Goal: Task Accomplishment & Management: Manage account settings

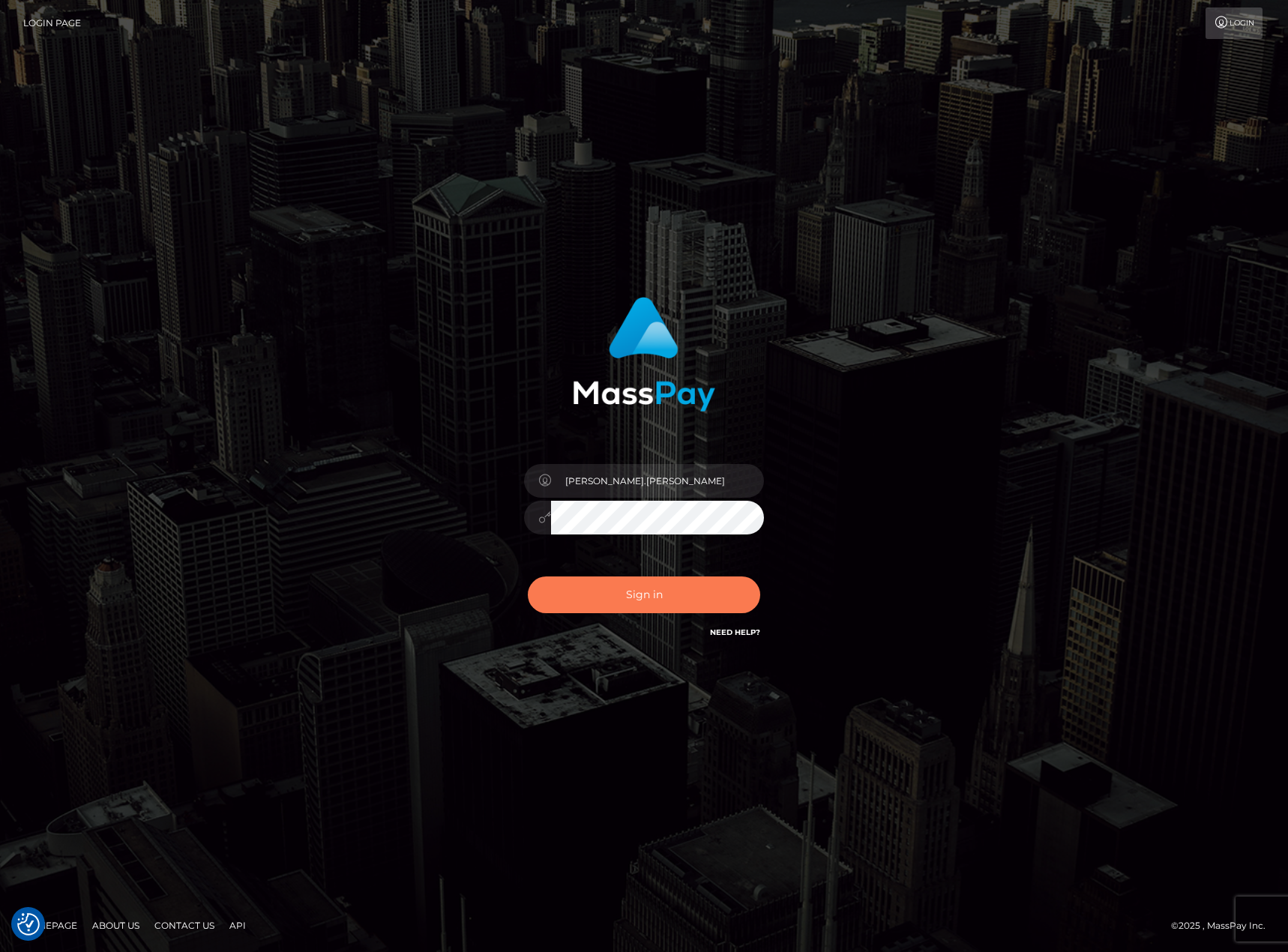
click at [741, 590] on button "Sign in" at bounding box center [644, 594] width 232 height 36
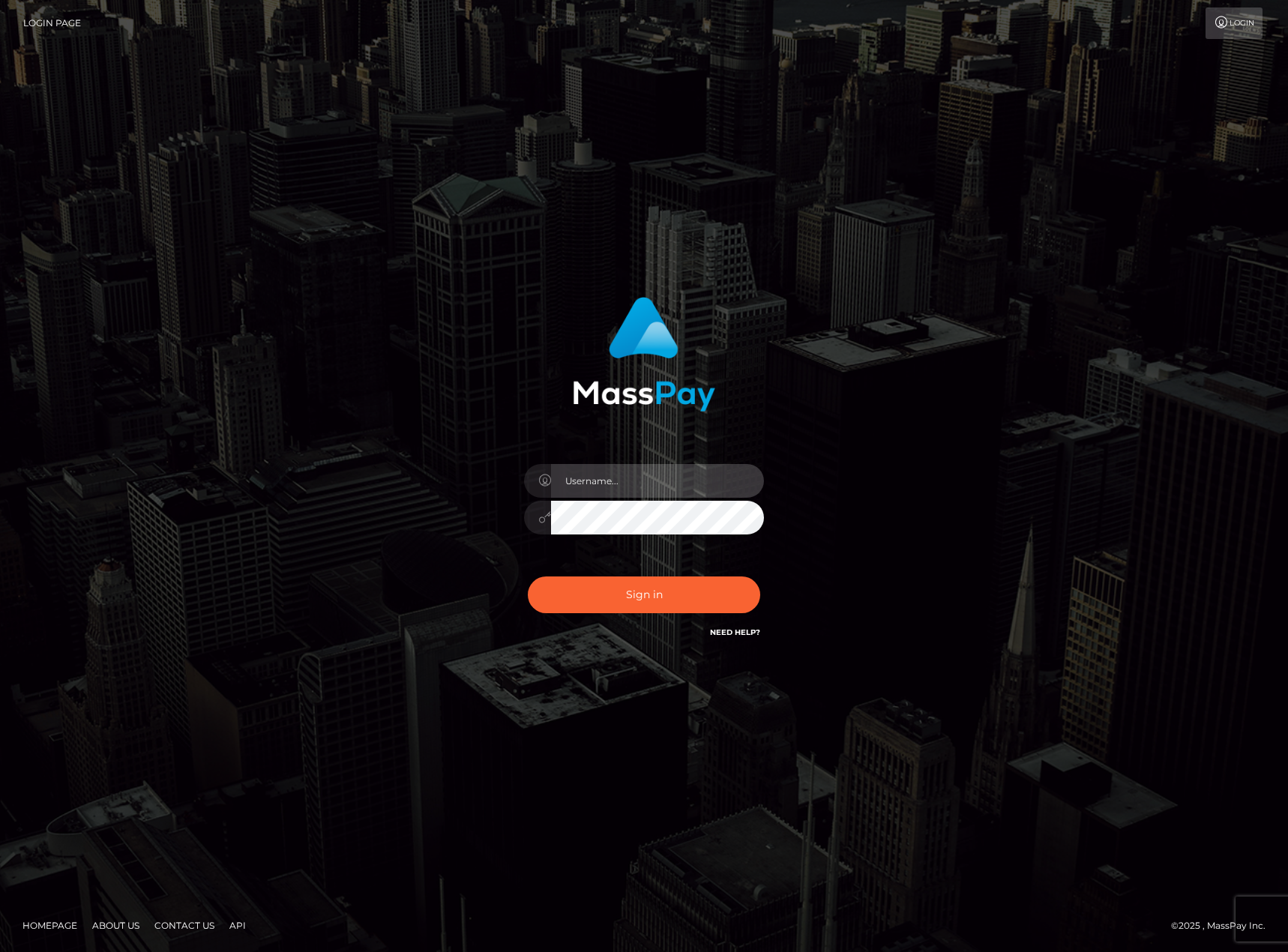
type input "karl.cope"
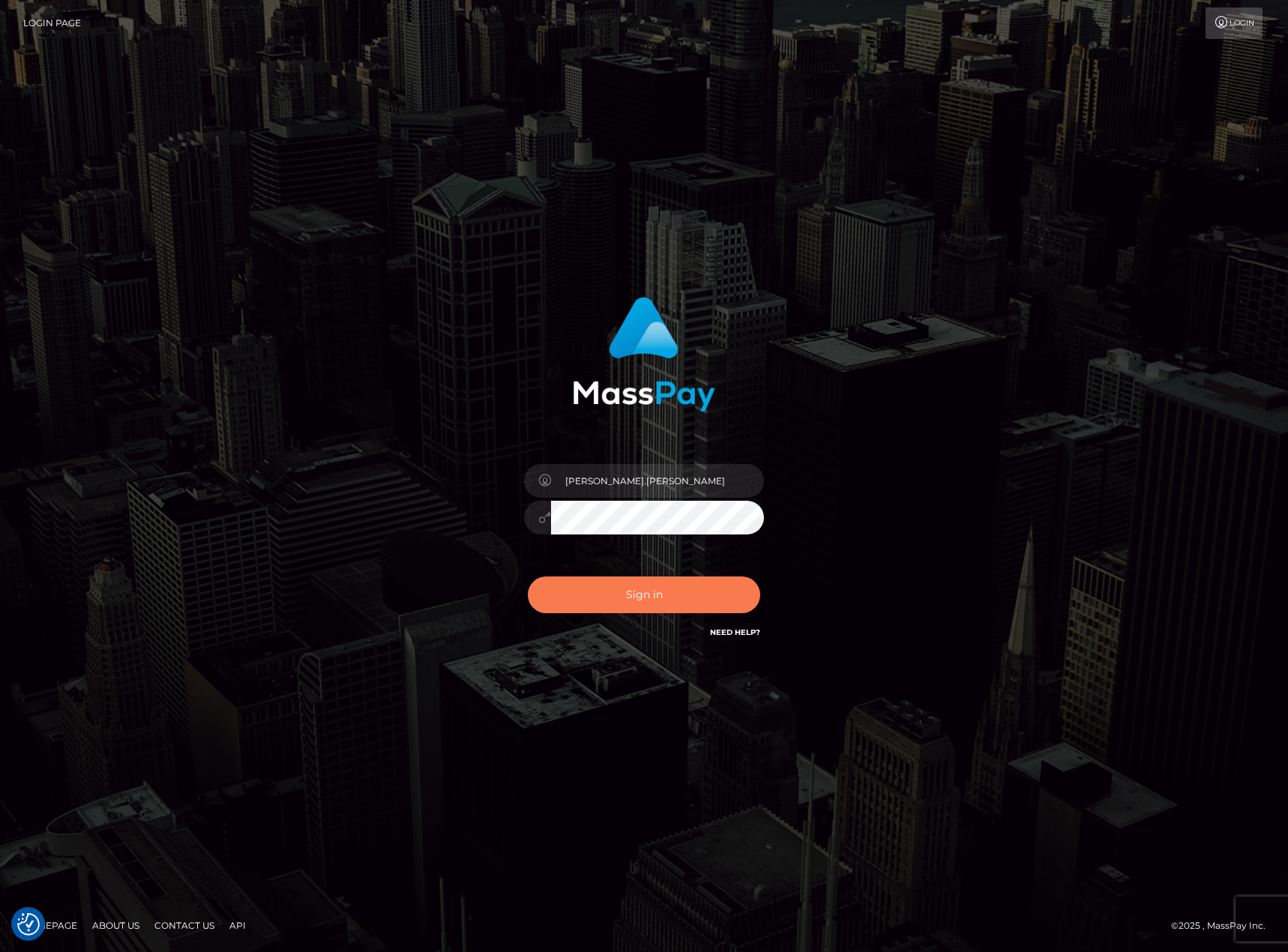
click at [742, 588] on button "Sign in" at bounding box center [644, 594] width 232 height 36
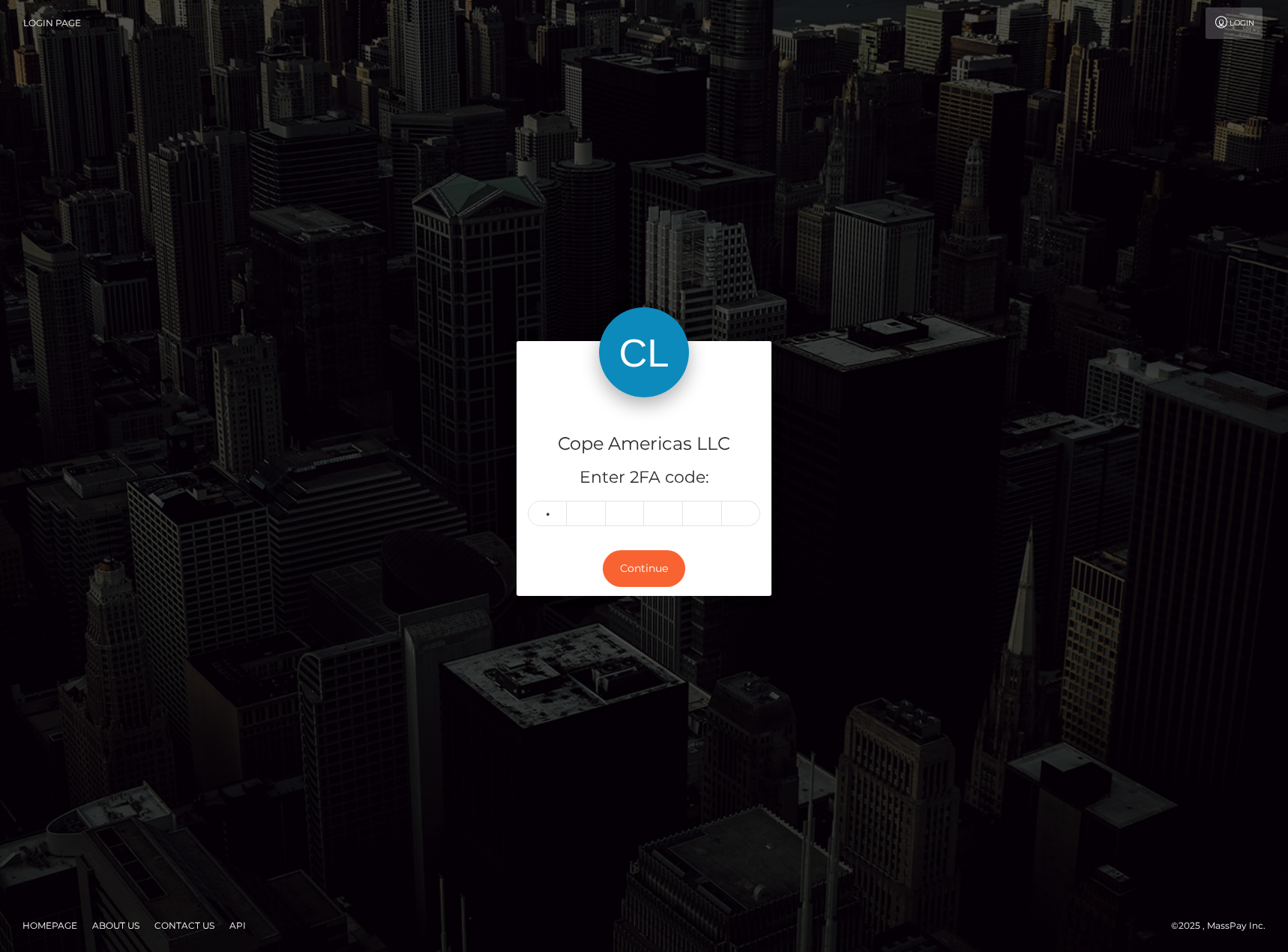
type input "1"
type input "3"
type input "6"
type input "1"
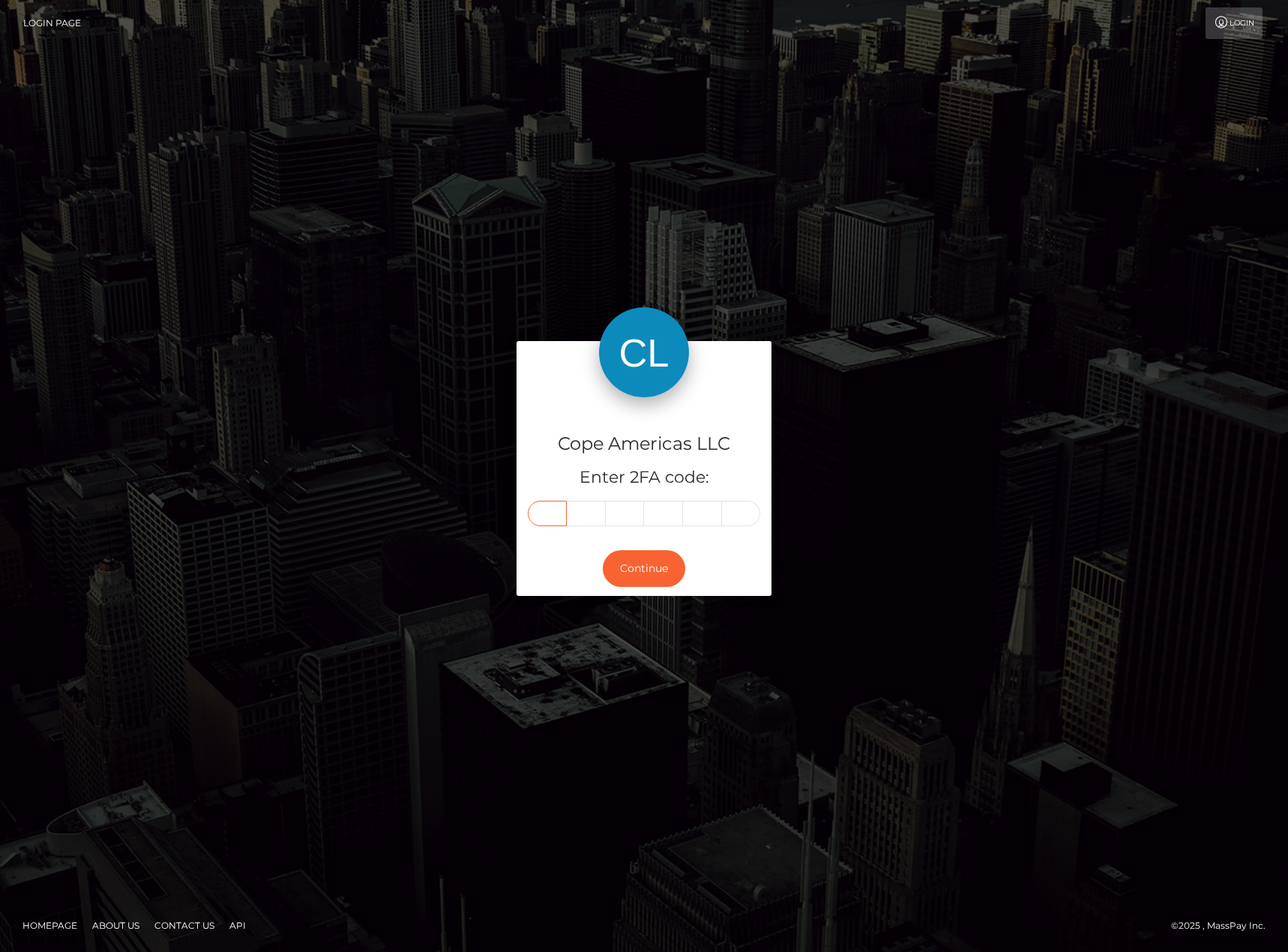
type input "1"
type input "3"
type input "2"
type input "3"
type input "6"
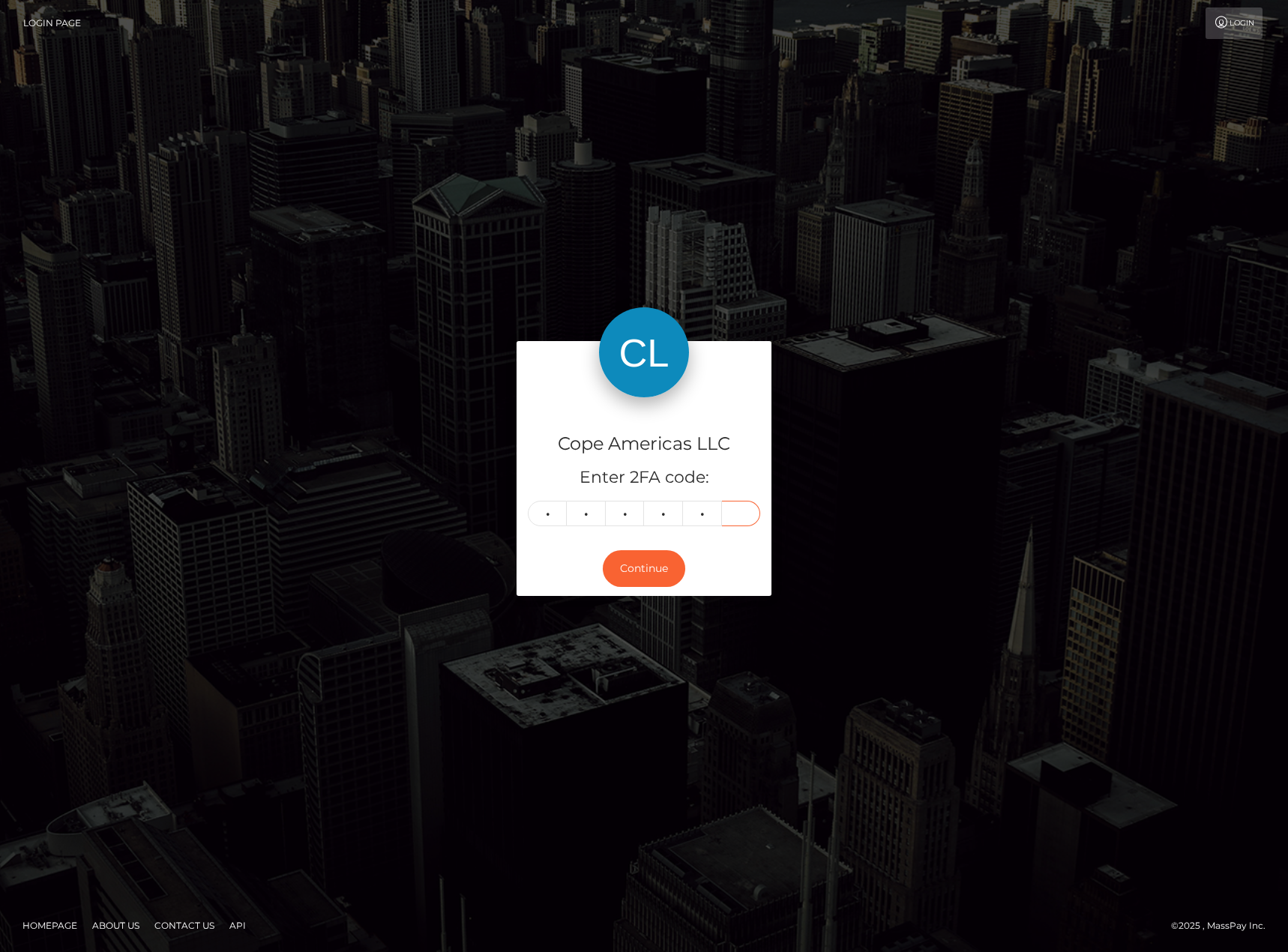
type input "1"
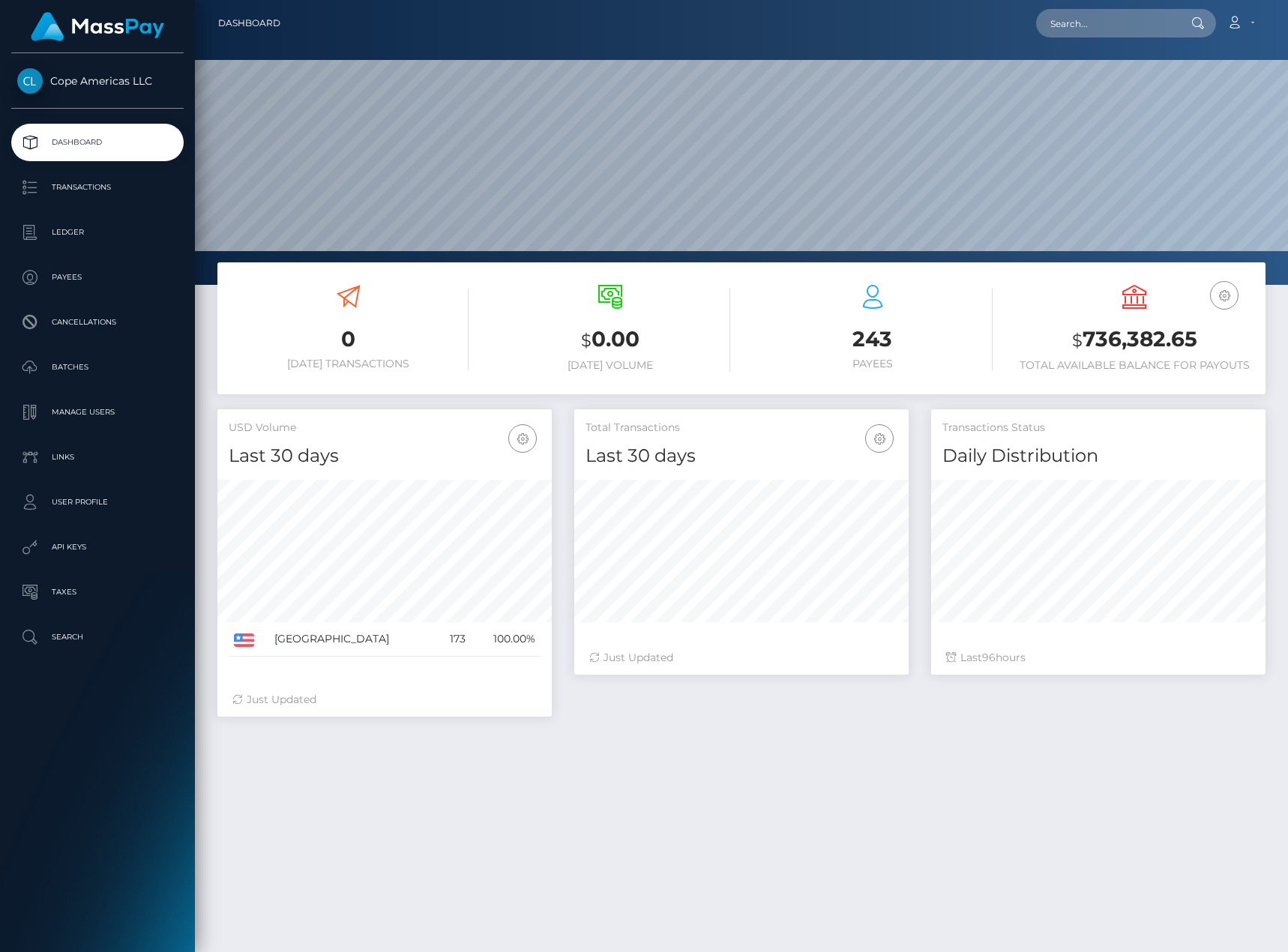
scroll to position [267, 334]
click at [132, 200] on link "Transactions" at bounding box center [96, 188] width 172 height 37
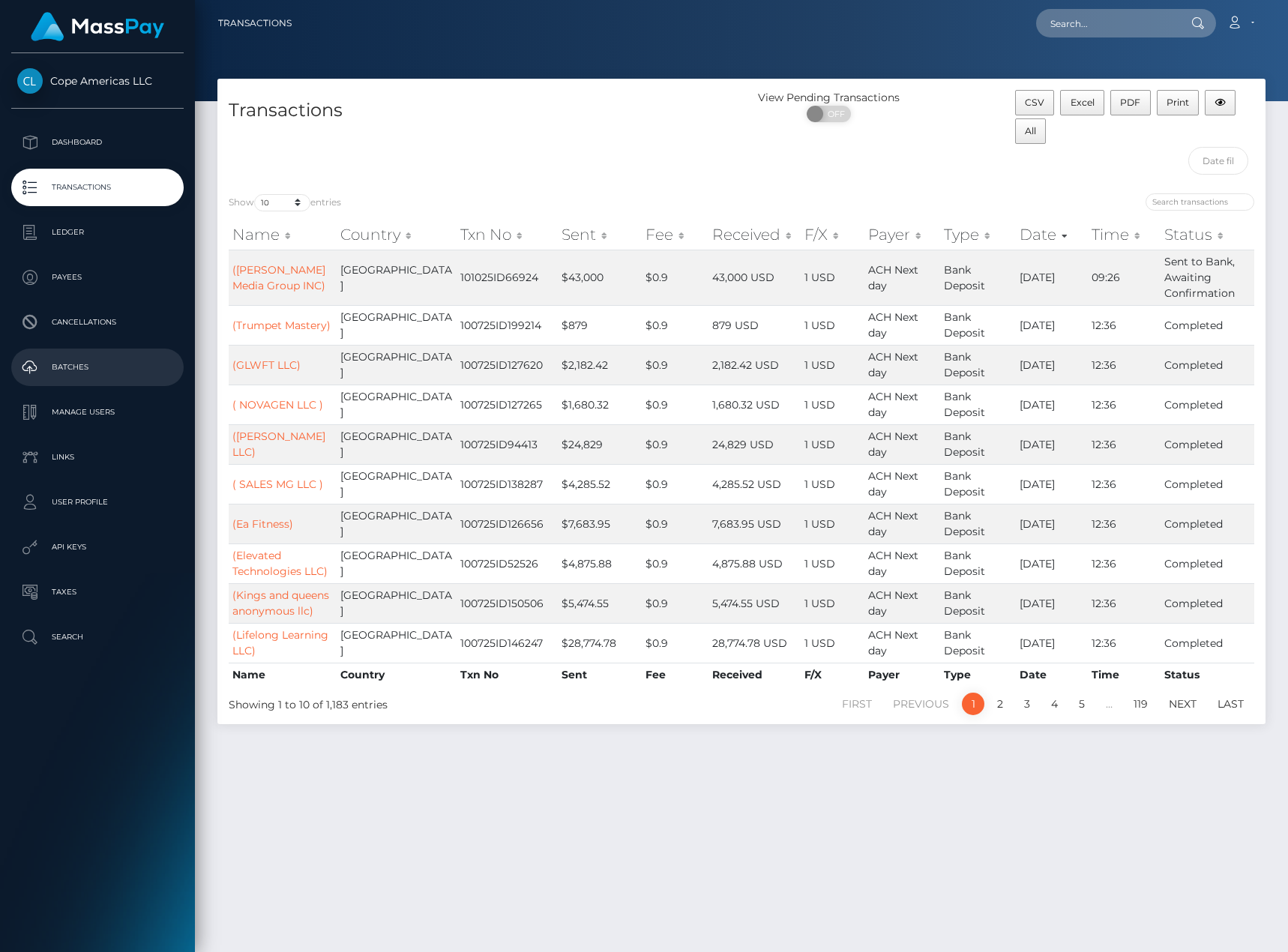
click at [118, 364] on p "Batches" at bounding box center [97, 367] width 160 height 23
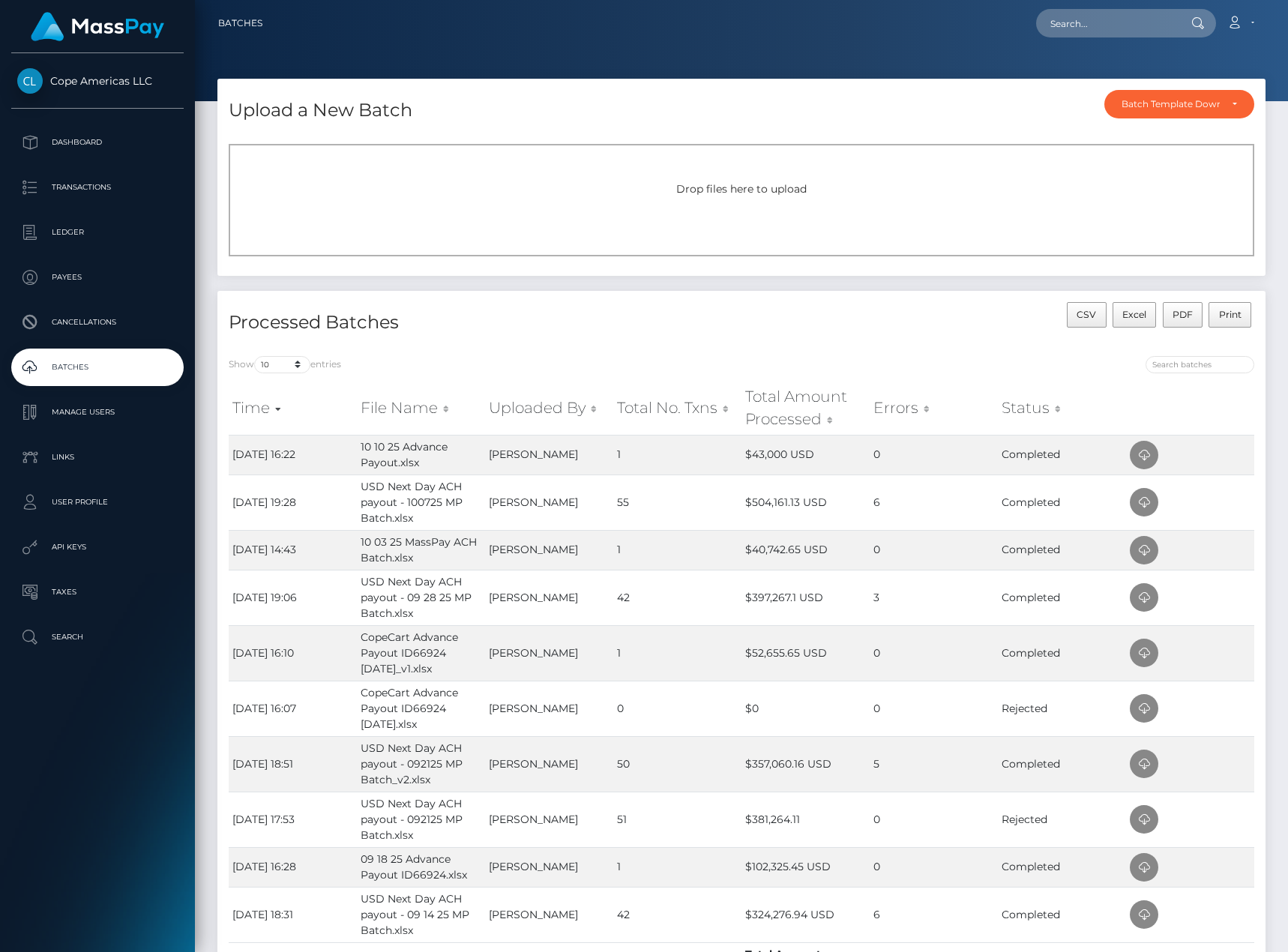
click at [725, 331] on h4 "Processed Batches" at bounding box center [480, 323] width 501 height 27
click at [129, 402] on p "Manage Users" at bounding box center [97, 412] width 160 height 23
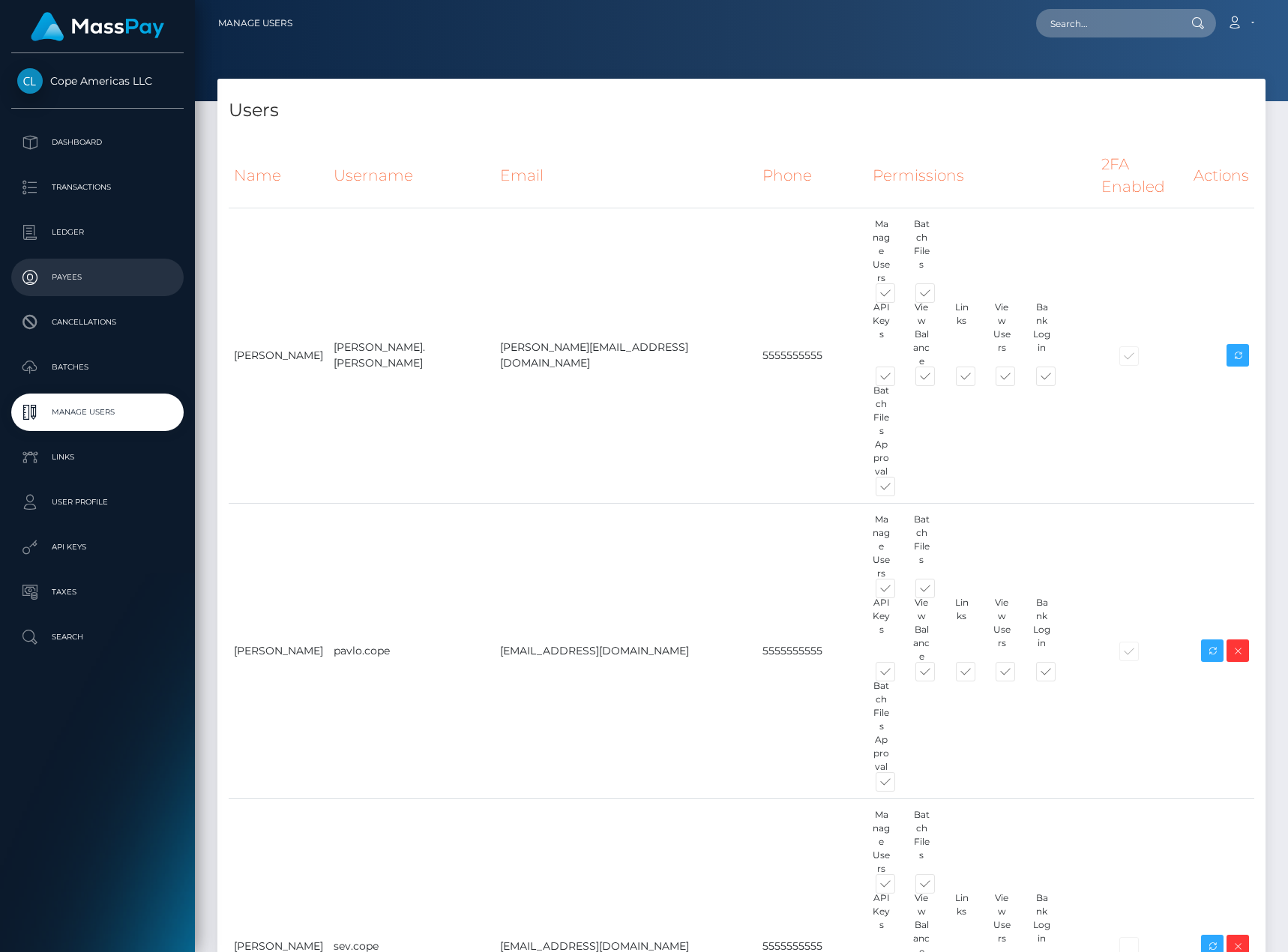
click at [129, 270] on p "Payees" at bounding box center [97, 277] width 160 height 23
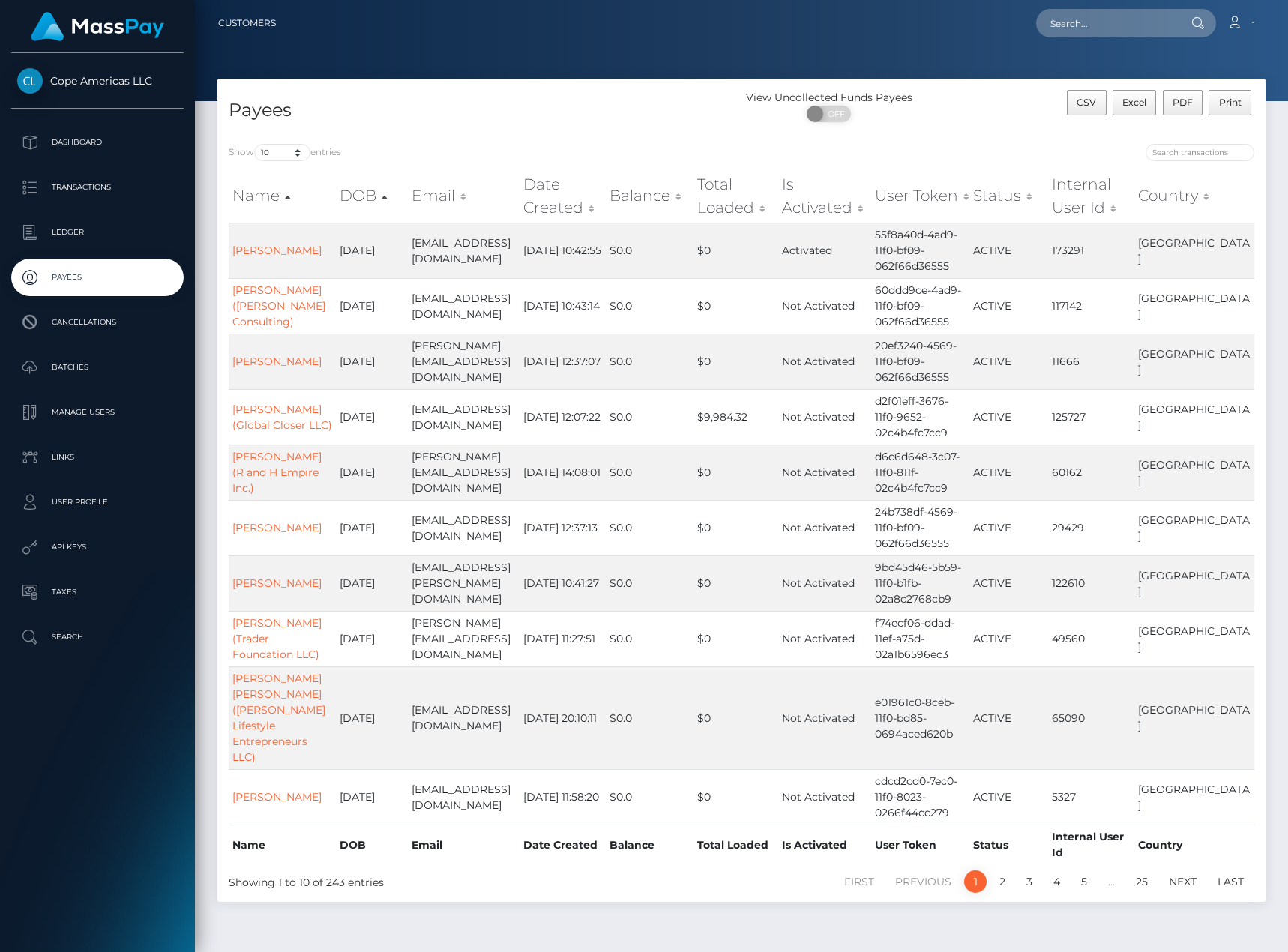
click at [270, 128] on div "Payees" at bounding box center [479, 111] width 524 height 42
click at [279, 149] on select "10 25 50 100 250" at bounding box center [282, 152] width 56 height 18
select select "250"
click at [256, 144] on select "10 25 50 100 250" at bounding box center [282, 152] width 56 height 18
click at [634, 135] on div "Show 10 25 50 100 250 entries Name DOB Email Date Created Balance Total Loaded …" at bounding box center [741, 517] width 1048 height 769
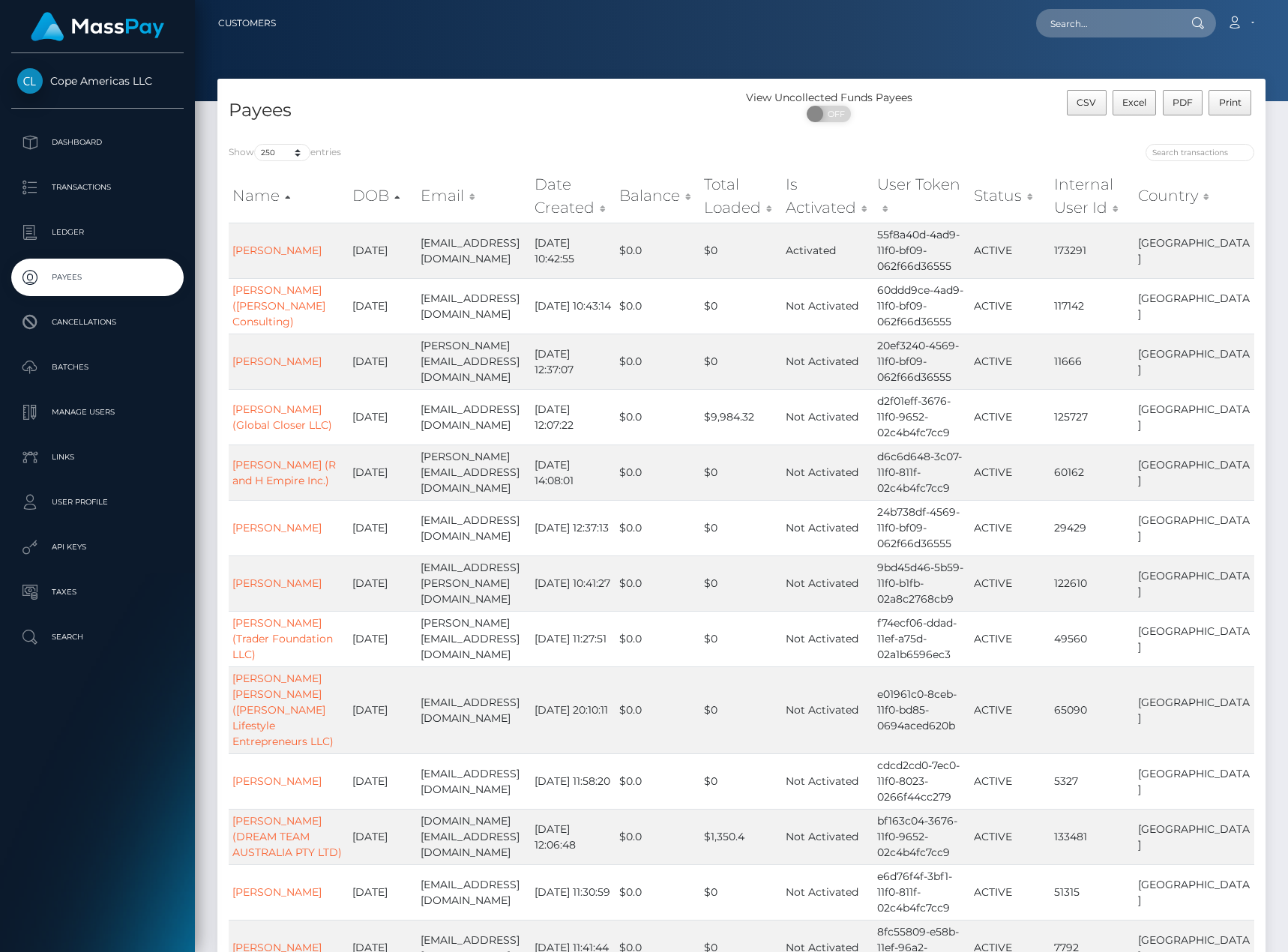
click at [1146, 107] on span "Excel" at bounding box center [1135, 101] width 24 height 11
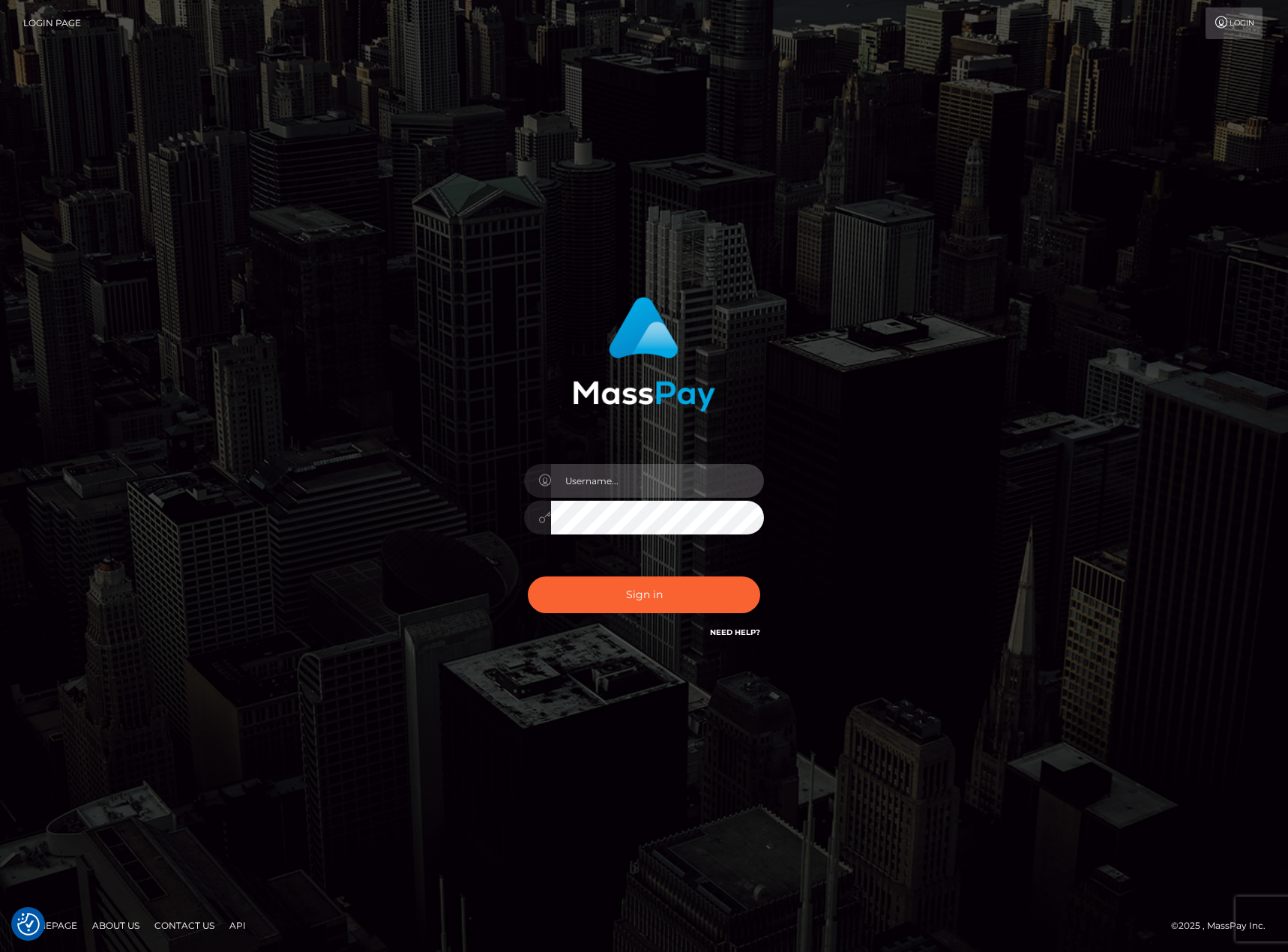
type input "[PERSON_NAME].[PERSON_NAME]"
